Goal: Transaction & Acquisition: Purchase product/service

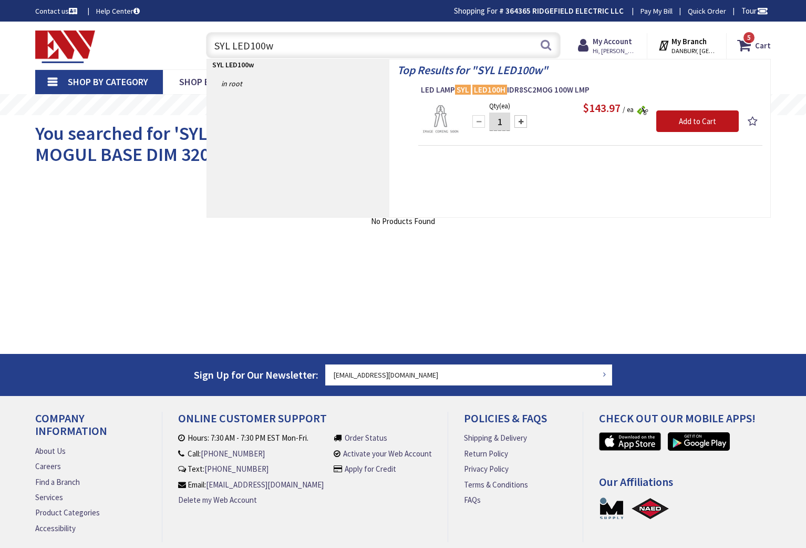
click at [336, 49] on input "SYL LED100w" at bounding box center [383, 45] width 355 height 26
type input "S"
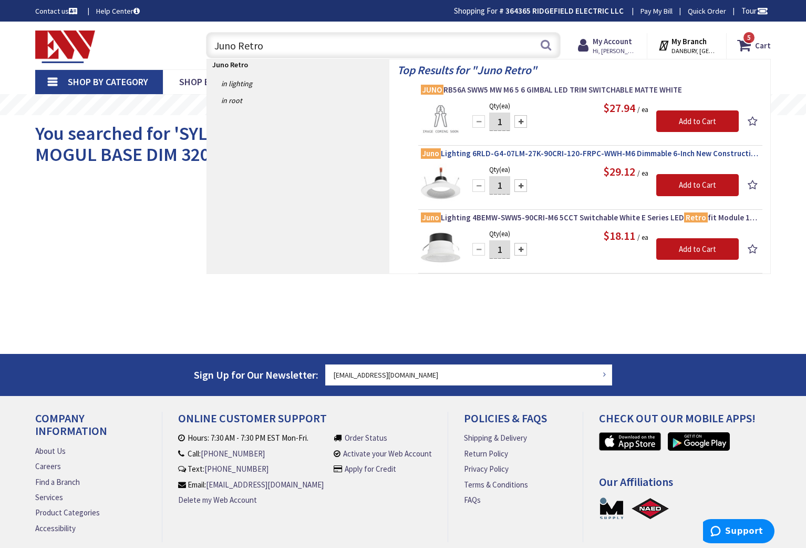
type input "Juno Retro"
click at [520, 151] on span "Juno Lighting 6RLD-G4-07LM-27K-90CRI-120-FRPC-WWH-M6 Dimmable 6-Inch New Constr…" at bounding box center [590, 153] width 339 height 11
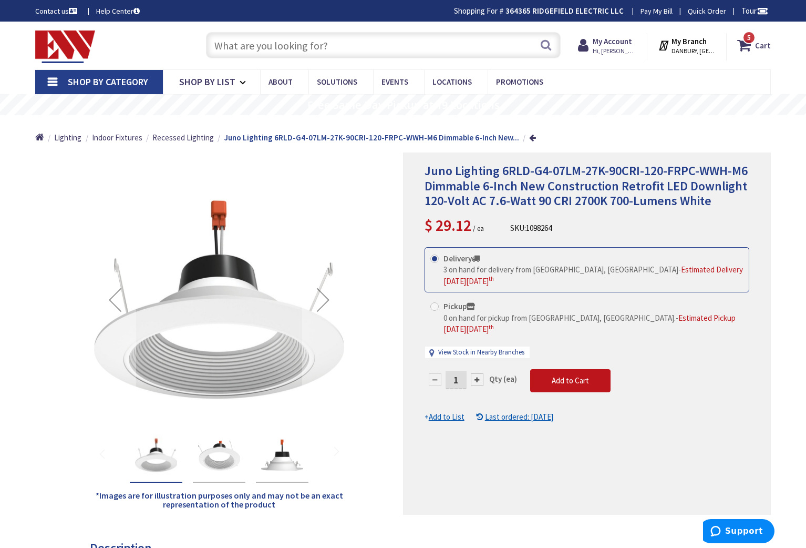
click at [289, 43] on input "text" at bounding box center [383, 45] width 355 height 26
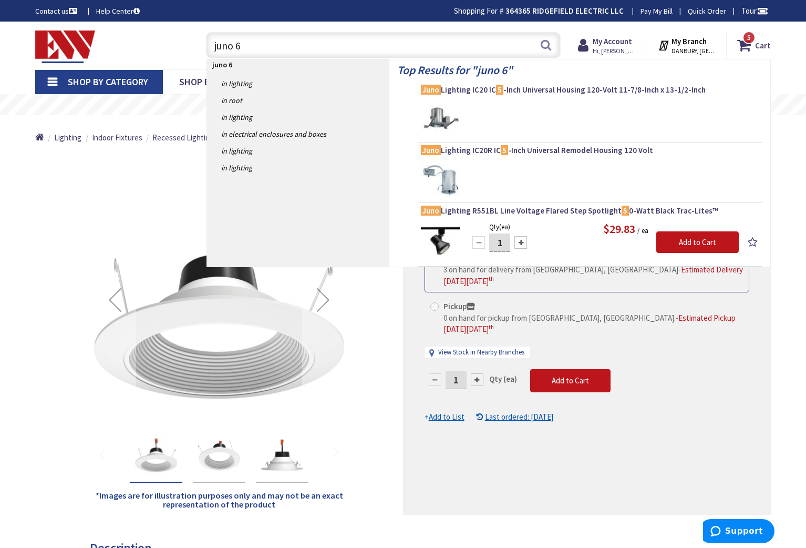
type input "juno 6""
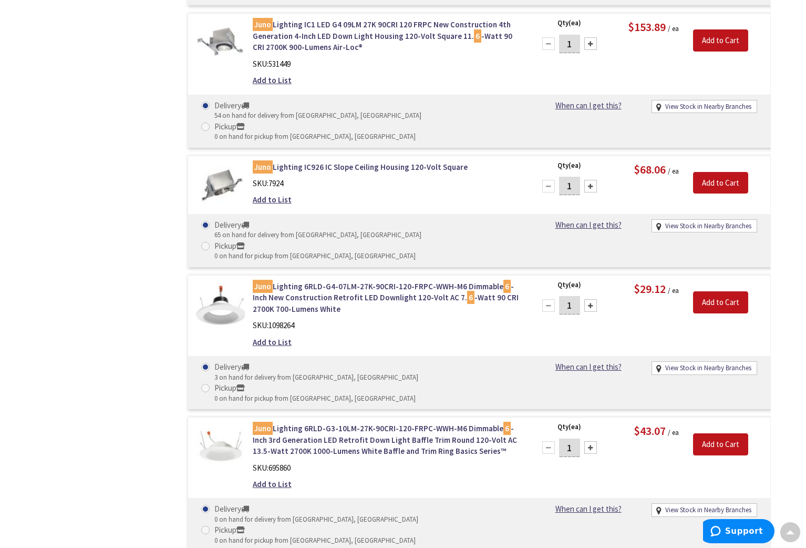
scroll to position [1831, 0]
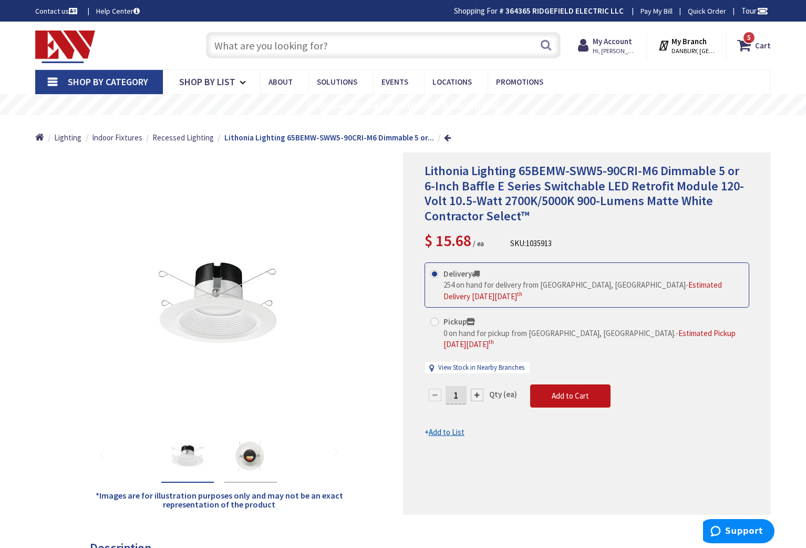
click at [476, 388] on div at bounding box center [477, 394] width 13 height 13
click at [476, 383] on div at bounding box center [587, 333] width 367 height 361
click at [476, 388] on div at bounding box center [477, 394] width 13 height 13
click at [479, 383] on form "This product is Discontinued Delivery 254 on hand for delivery from Middletown,…" at bounding box center [587, 350] width 325 height 176
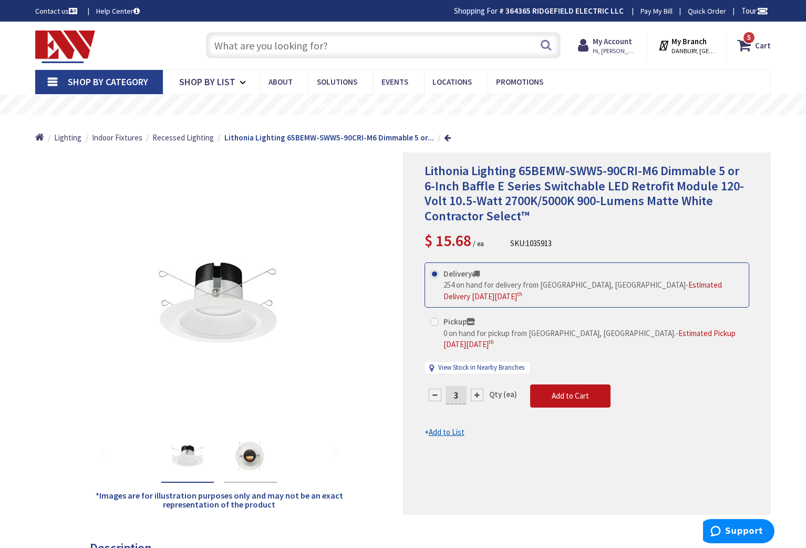
click at [479, 388] on div at bounding box center [477, 394] width 13 height 13
type input "5"
click at [565, 391] on span "Add to Cart" at bounding box center [570, 396] width 37 height 10
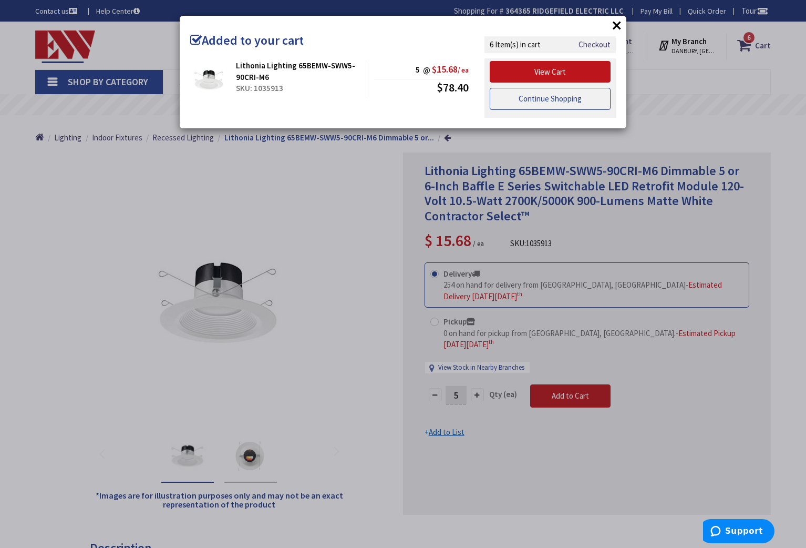
click at [539, 101] on link "Continue Shopping" at bounding box center [550, 99] width 121 height 22
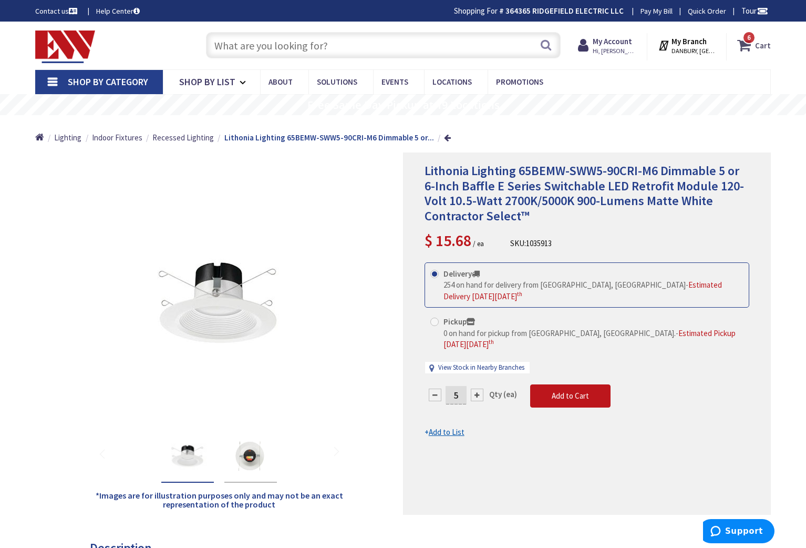
click at [745, 42] on icon at bounding box center [746, 45] width 18 height 19
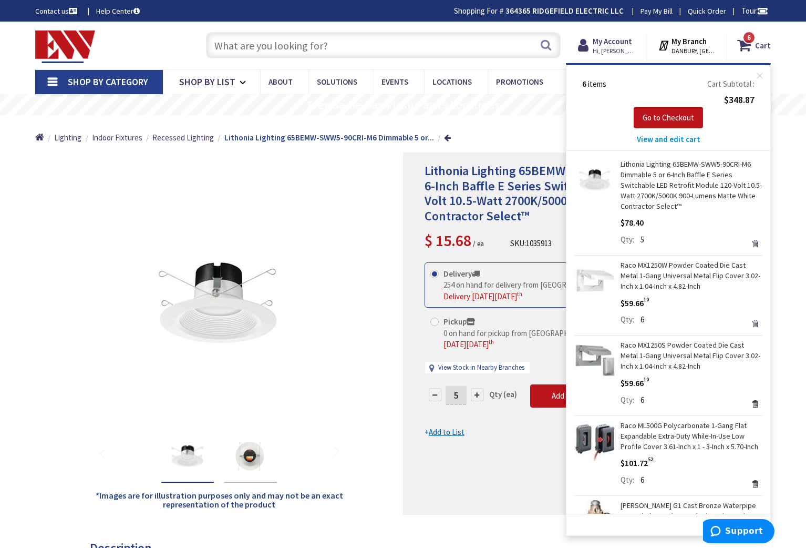
click at [787, 67] on div "Skip to Content Toggle Nav Search 6 6 6 items Cart My Cart" at bounding box center [403, 46] width 788 height 48
